Goal: Information Seeking & Learning: Learn about a topic

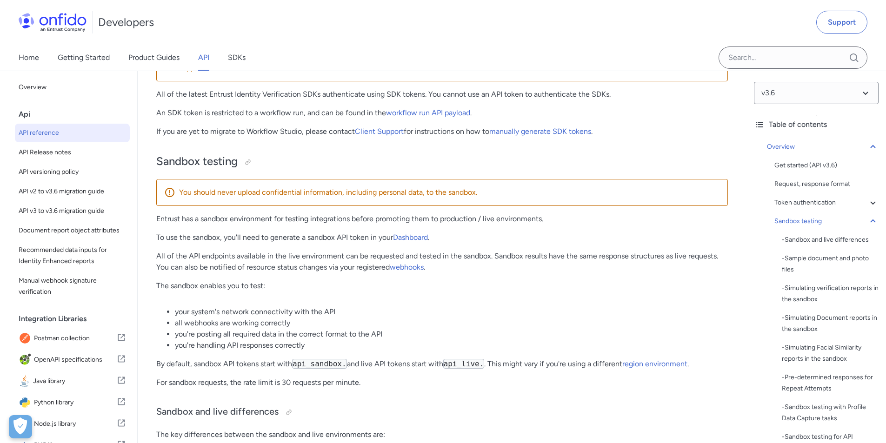
scroll to position [1181, 0]
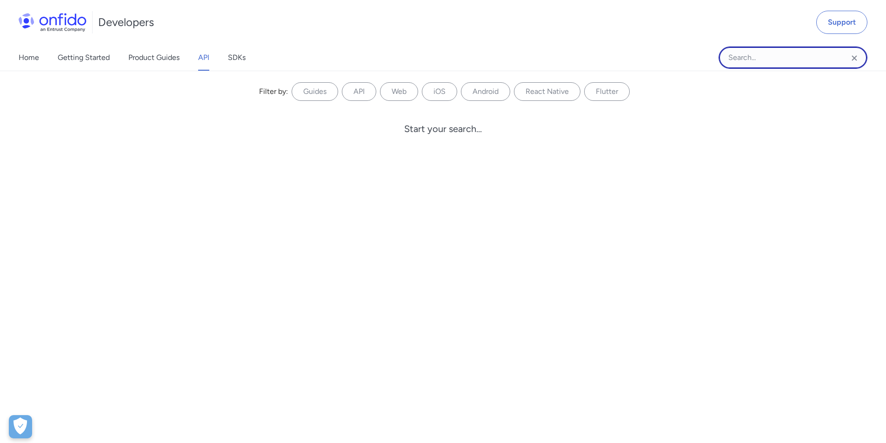
click at [751, 57] on input "Onfido search input field" at bounding box center [793, 58] width 149 height 22
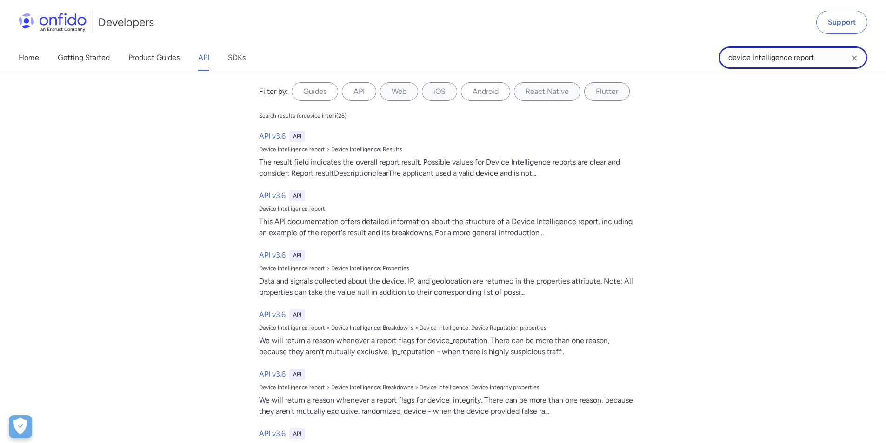
type input "device intelligence report"
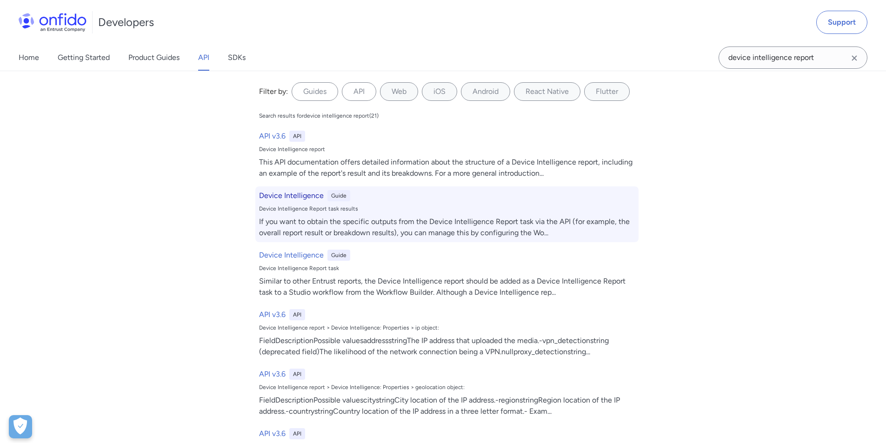
click at [286, 194] on h6 "Device Intelligence" at bounding box center [291, 195] width 65 height 11
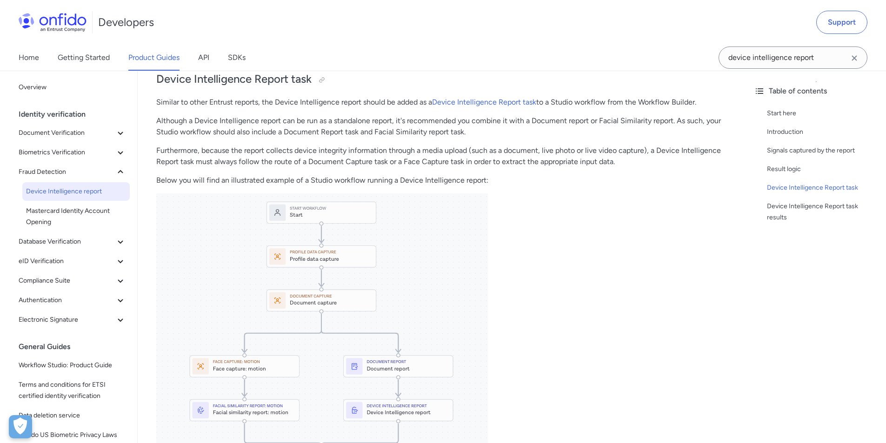
scroll to position [467, 0]
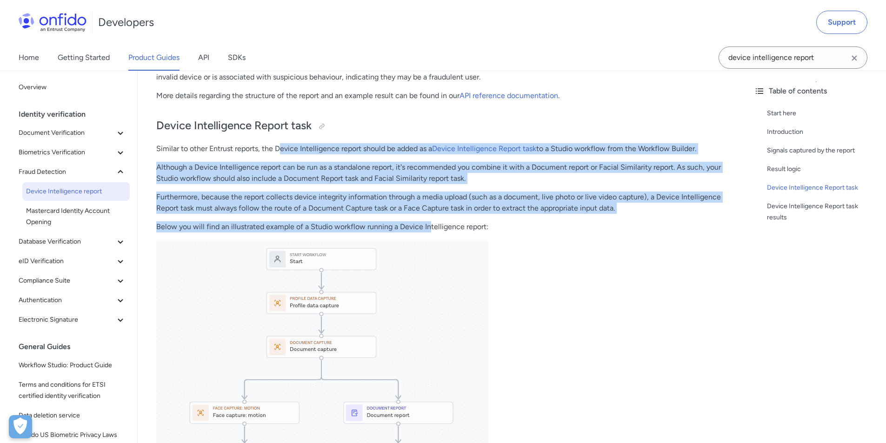
drag, startPoint x: 280, startPoint y: 148, endPoint x: 427, endPoint y: 220, distance: 163.9
click at [427, 220] on div "Device Intelligence Start here This guide presents a technical overview of Entr…" at bounding box center [442, 218] width 572 height 1137
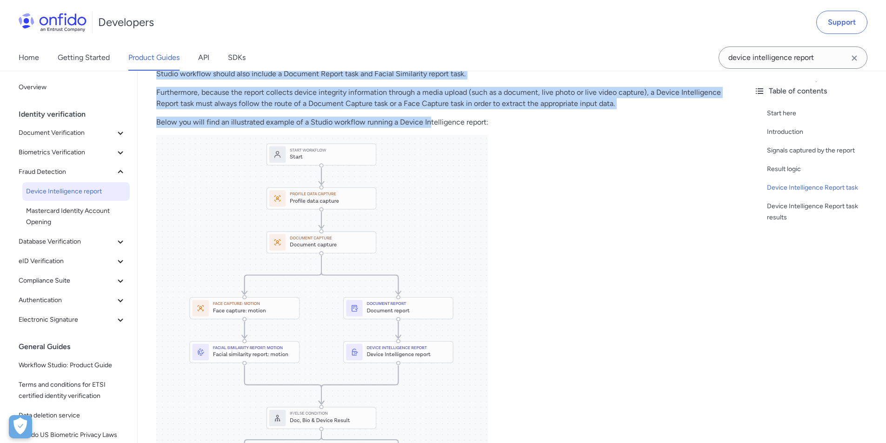
scroll to position [420, 0]
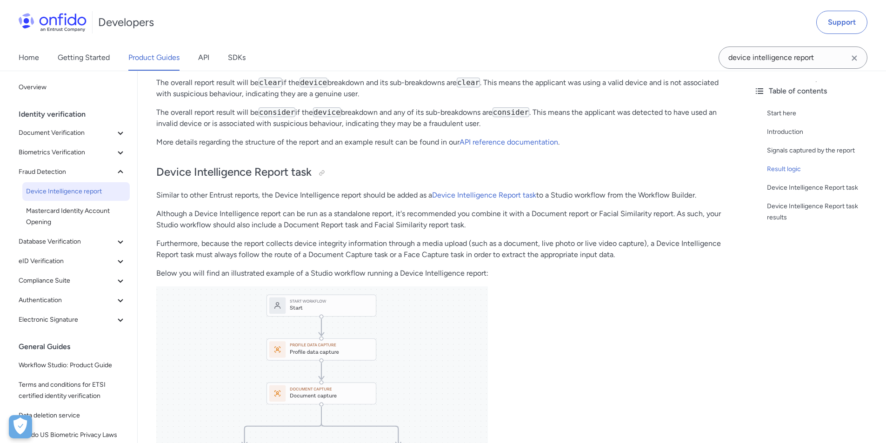
click at [501, 285] on div "Device Intelligence Start here This guide presents a technical overview of Entr…" at bounding box center [442, 264] width 572 height 1137
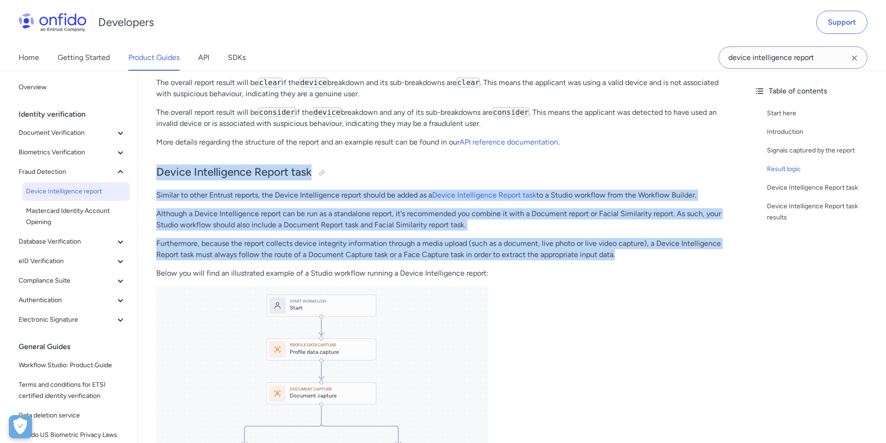
drag, startPoint x: 624, startPoint y: 255, endPoint x: 154, endPoint y: 172, distance: 477.1
click at [154, 172] on div "Device Intelligence Start here This guide presents a technical overview of Entr…" at bounding box center [442, 268] width 609 height 1167
copy div "Device Intelligence Report task Similar to other Entrust reports, the Device In…"
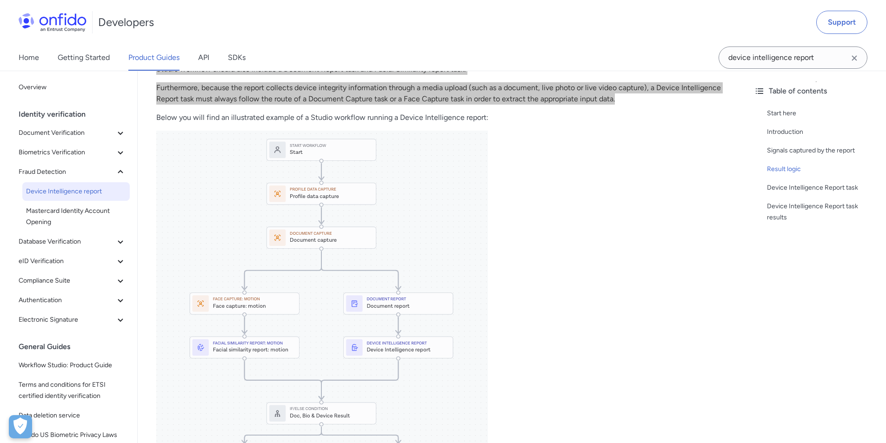
scroll to position [607, 0]
